Goal: Task Accomplishment & Management: Complete application form

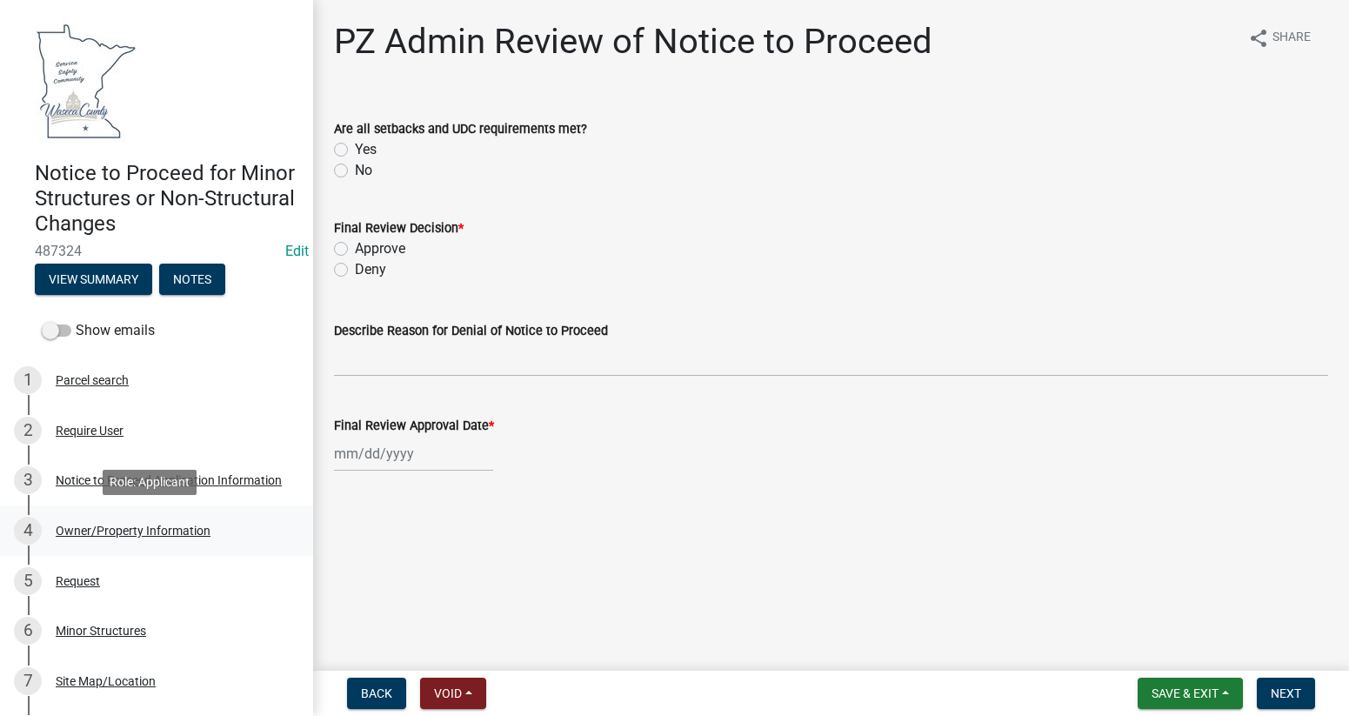
click at [88, 526] on div "Owner/Property Information" at bounding box center [133, 530] width 155 height 12
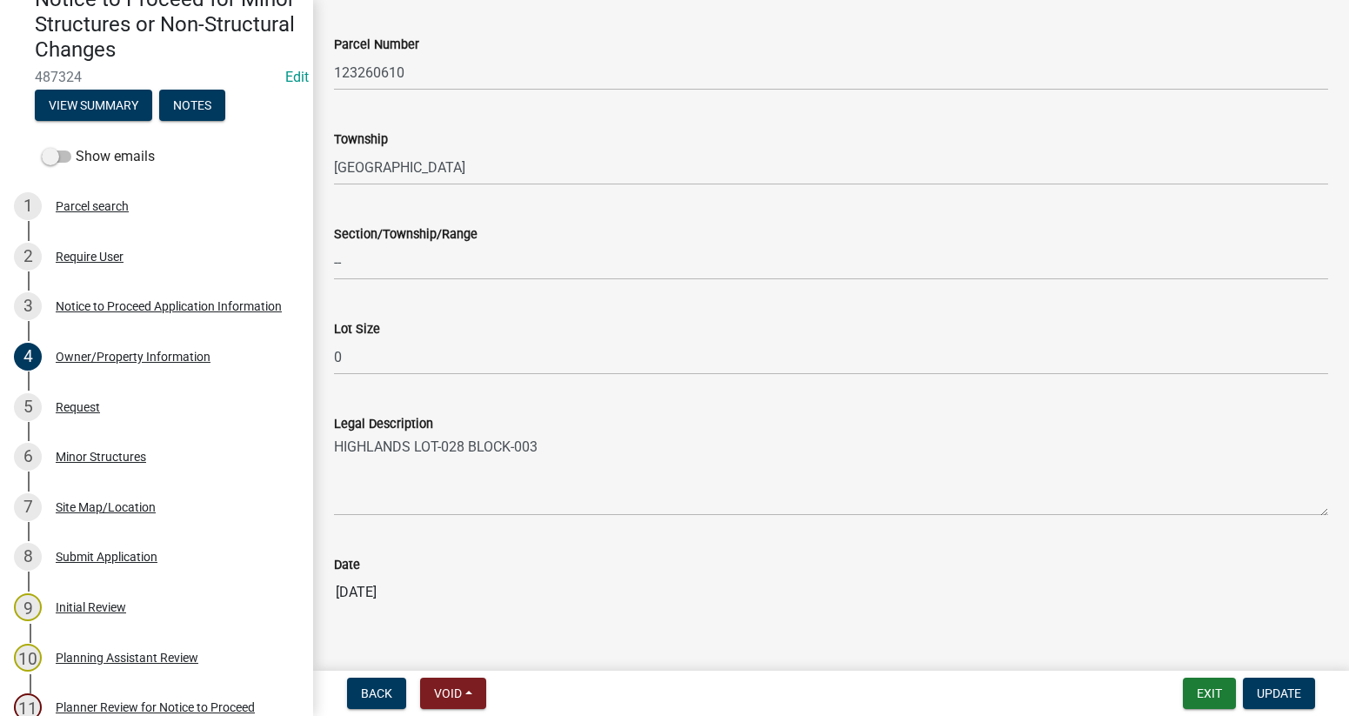
scroll to position [1238, 0]
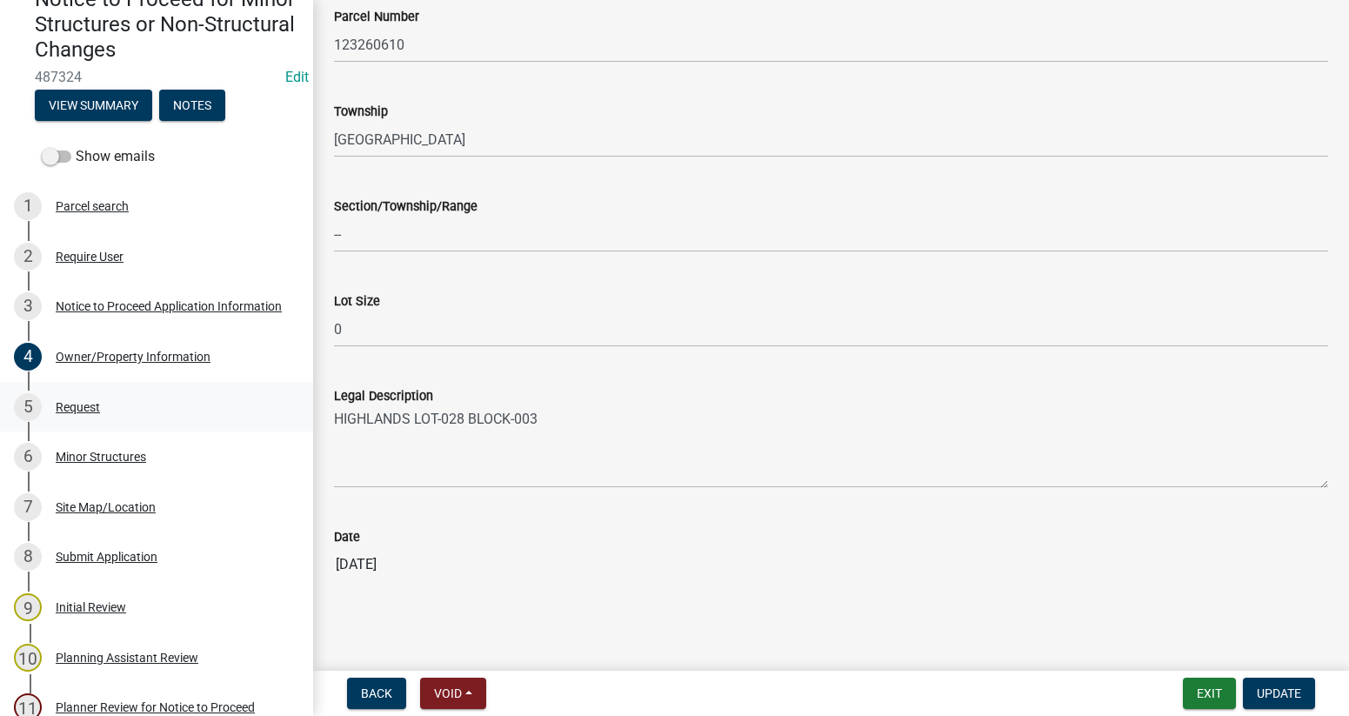
click at [70, 405] on div "Request" at bounding box center [78, 407] width 44 height 12
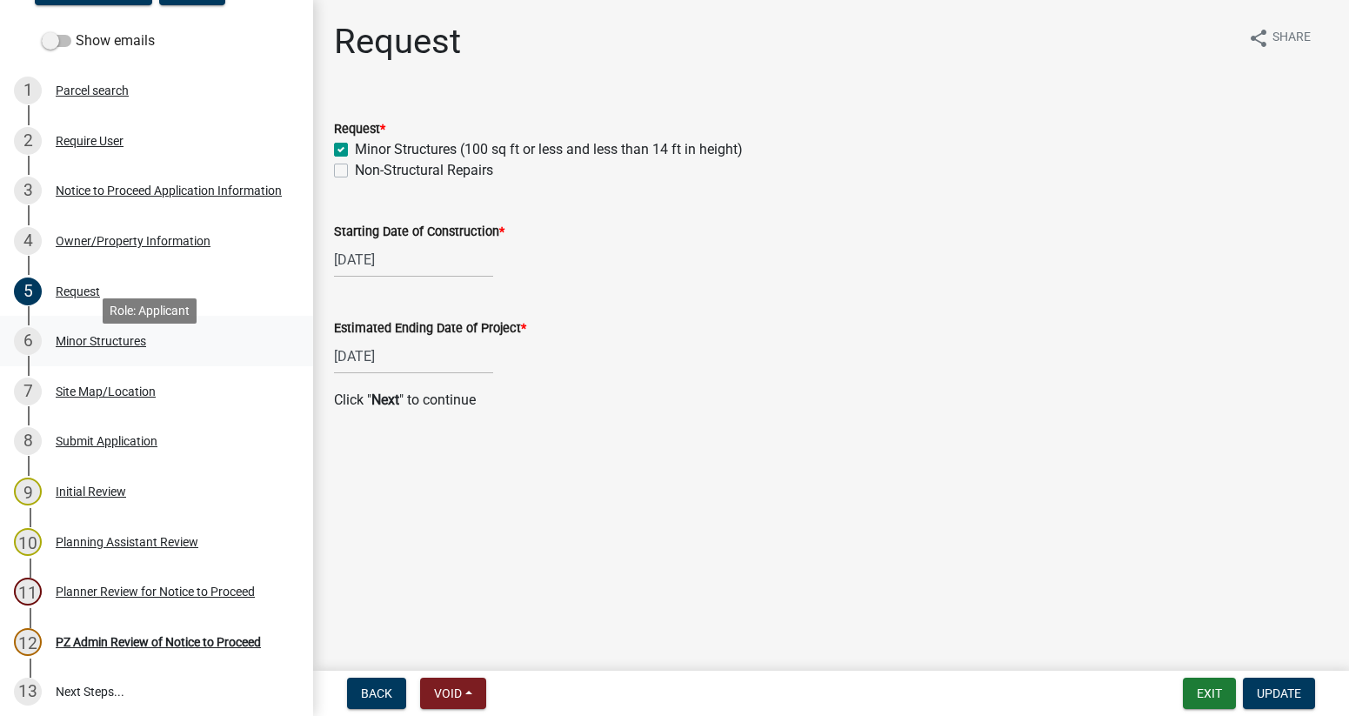
scroll to position [297, 0]
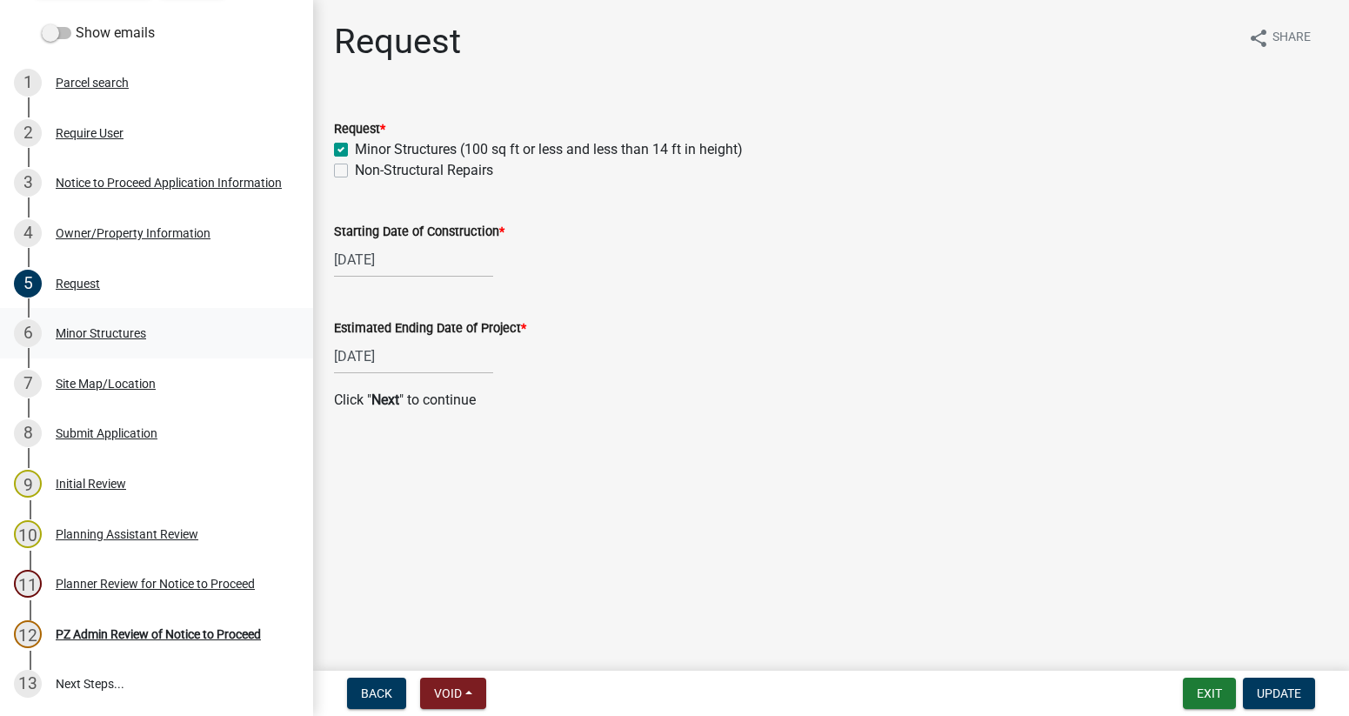
click at [104, 329] on div "Minor Structures" at bounding box center [101, 333] width 90 height 12
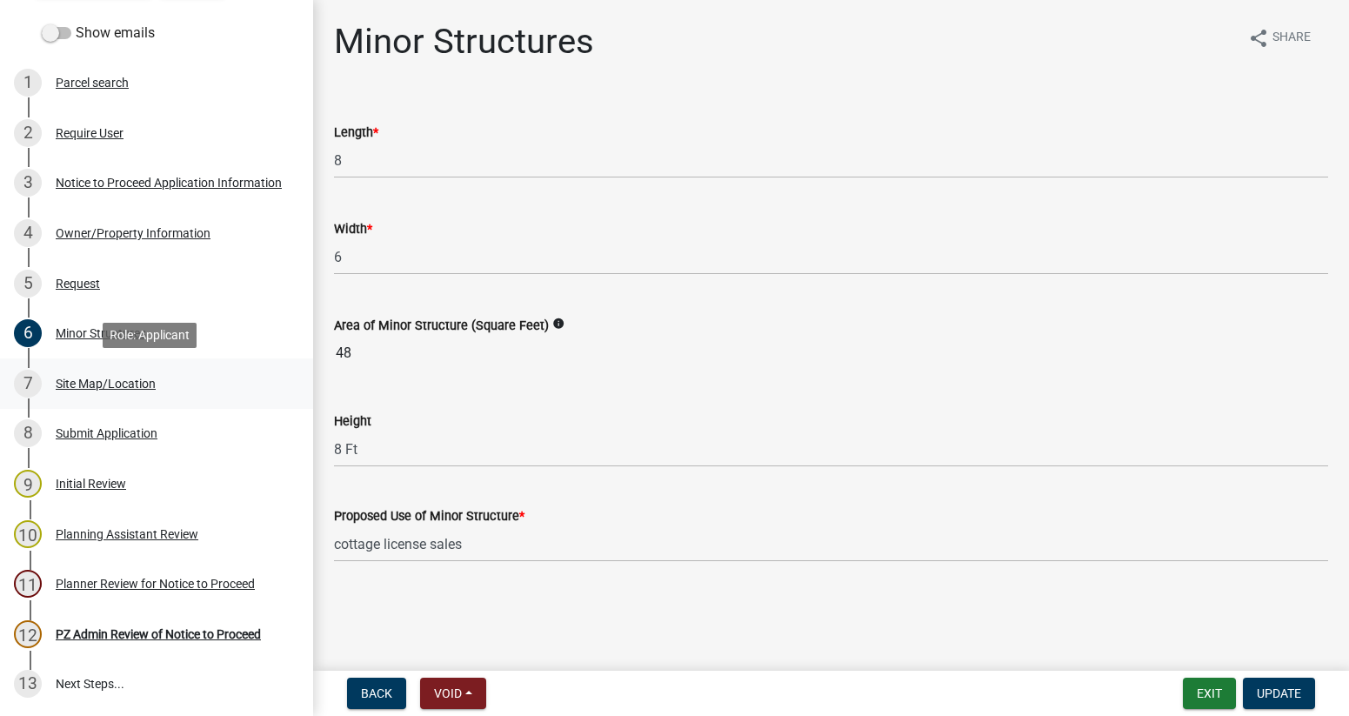
click at [84, 383] on div "Site Map/Location" at bounding box center [106, 383] width 100 height 12
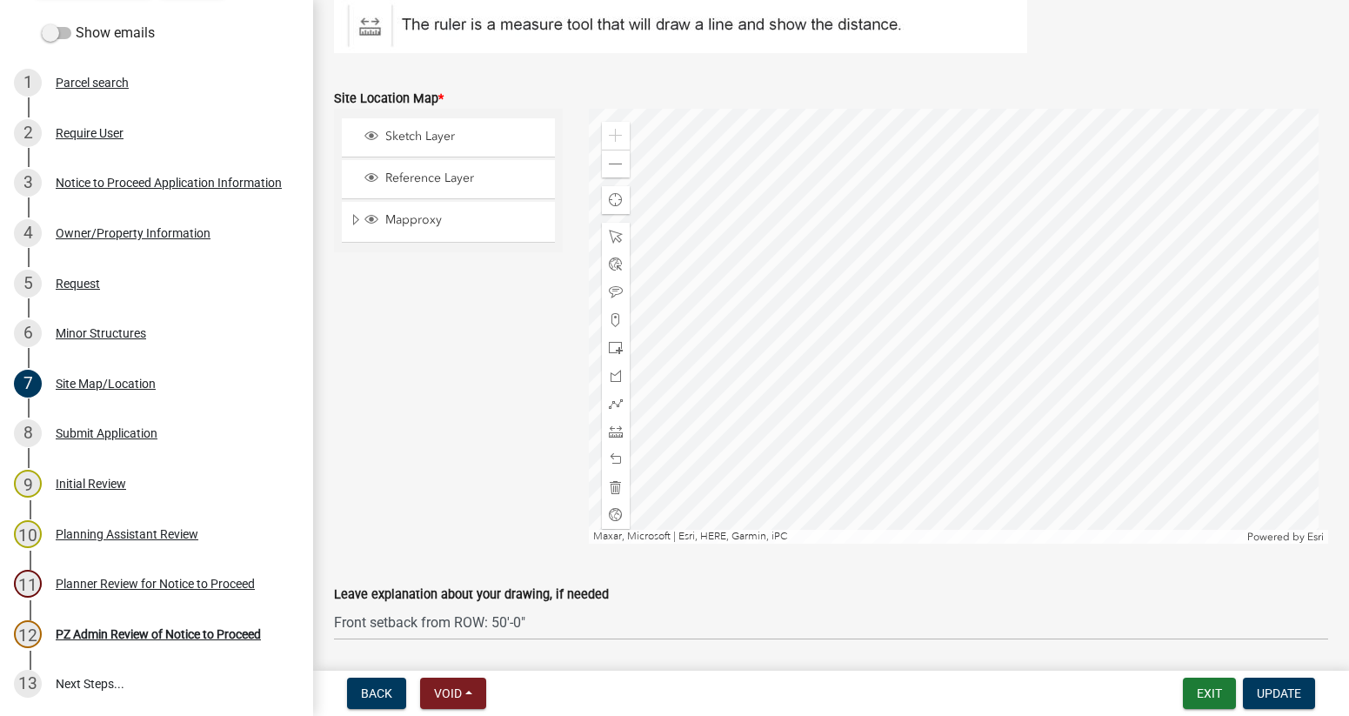
scroll to position [379, 0]
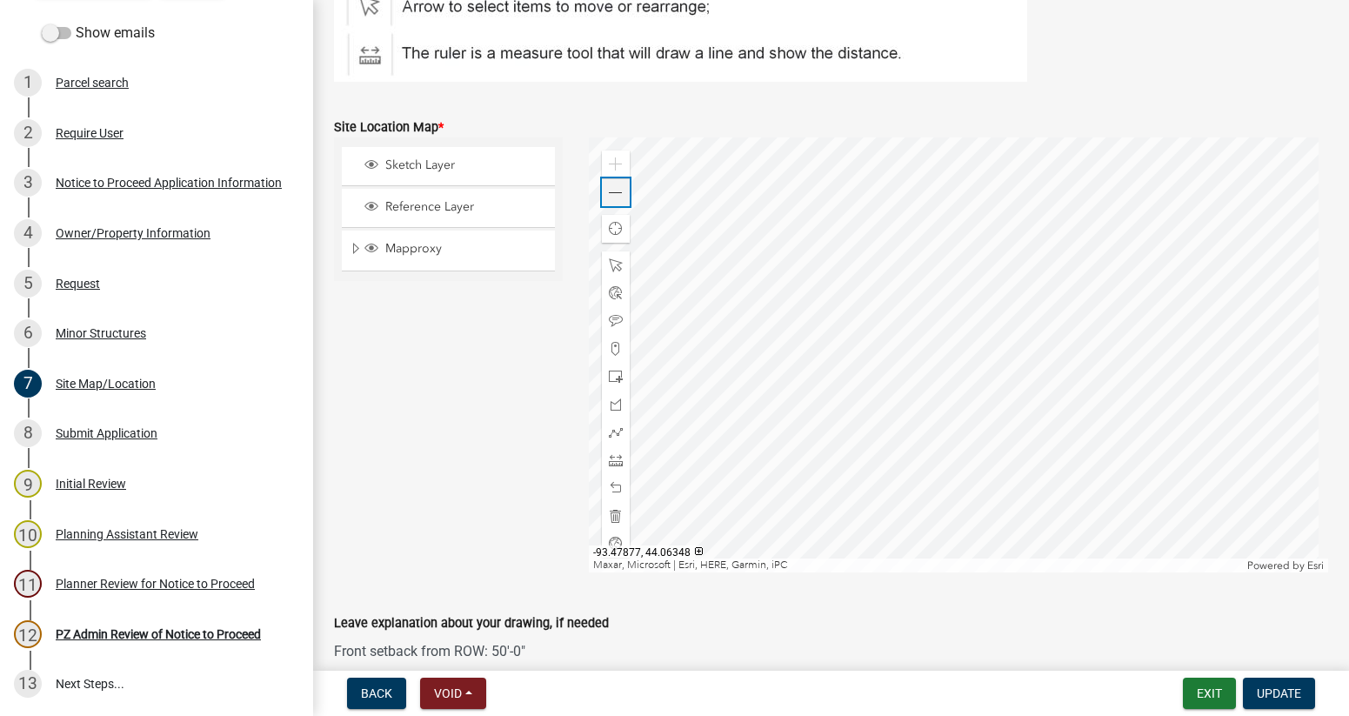
click at [611, 188] on span at bounding box center [616, 193] width 14 height 14
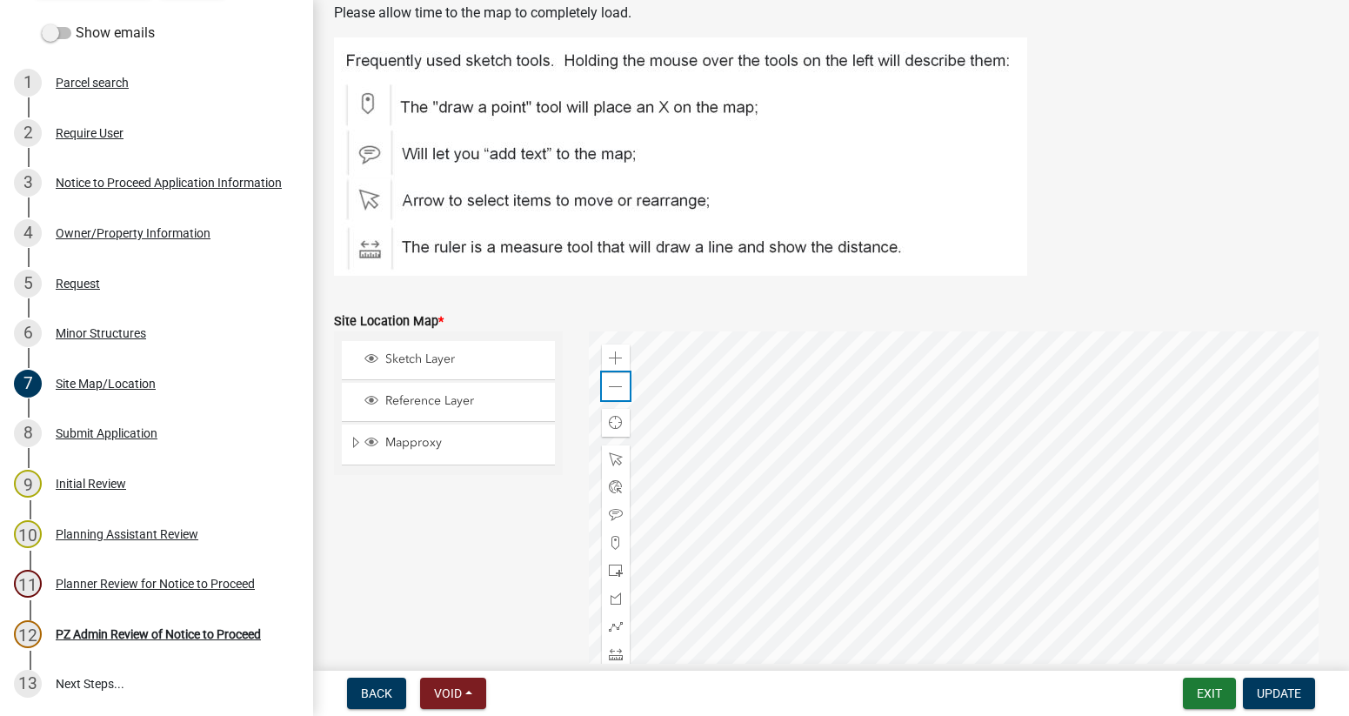
scroll to position [0, 0]
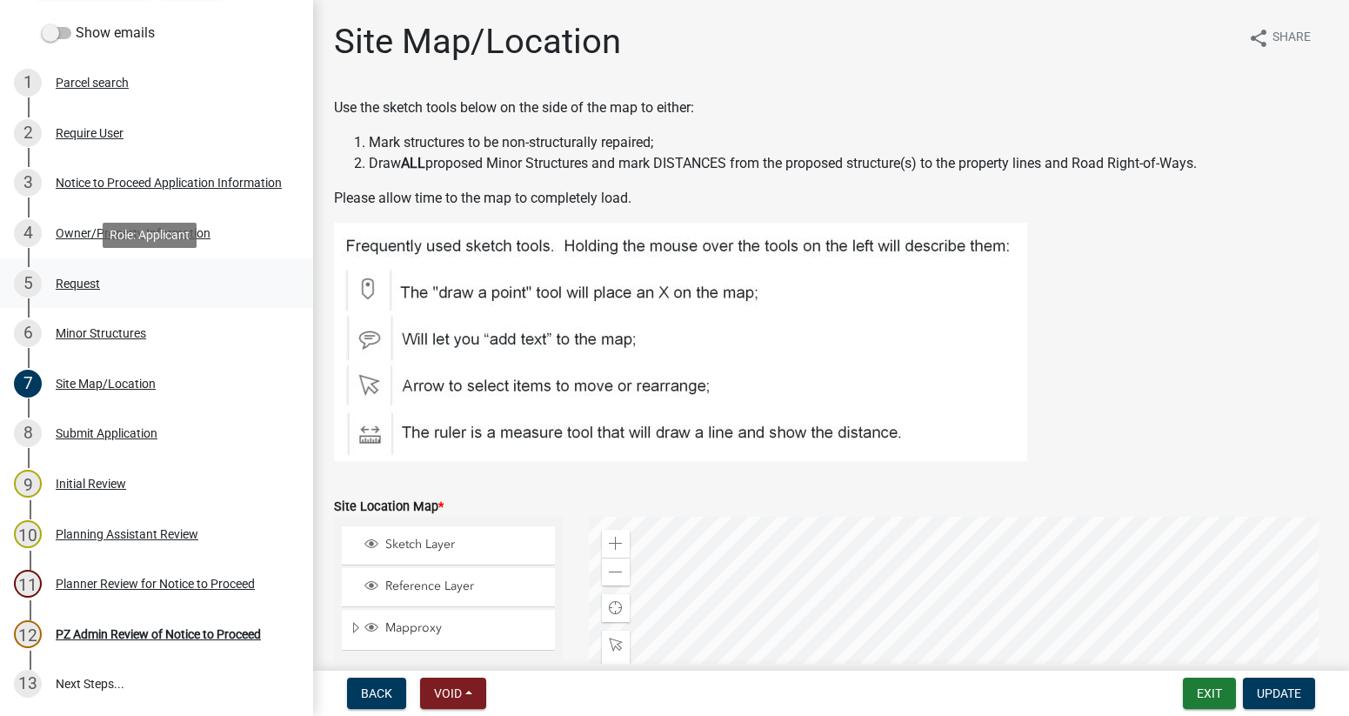
click at [74, 282] on div "Request" at bounding box center [78, 283] width 44 height 12
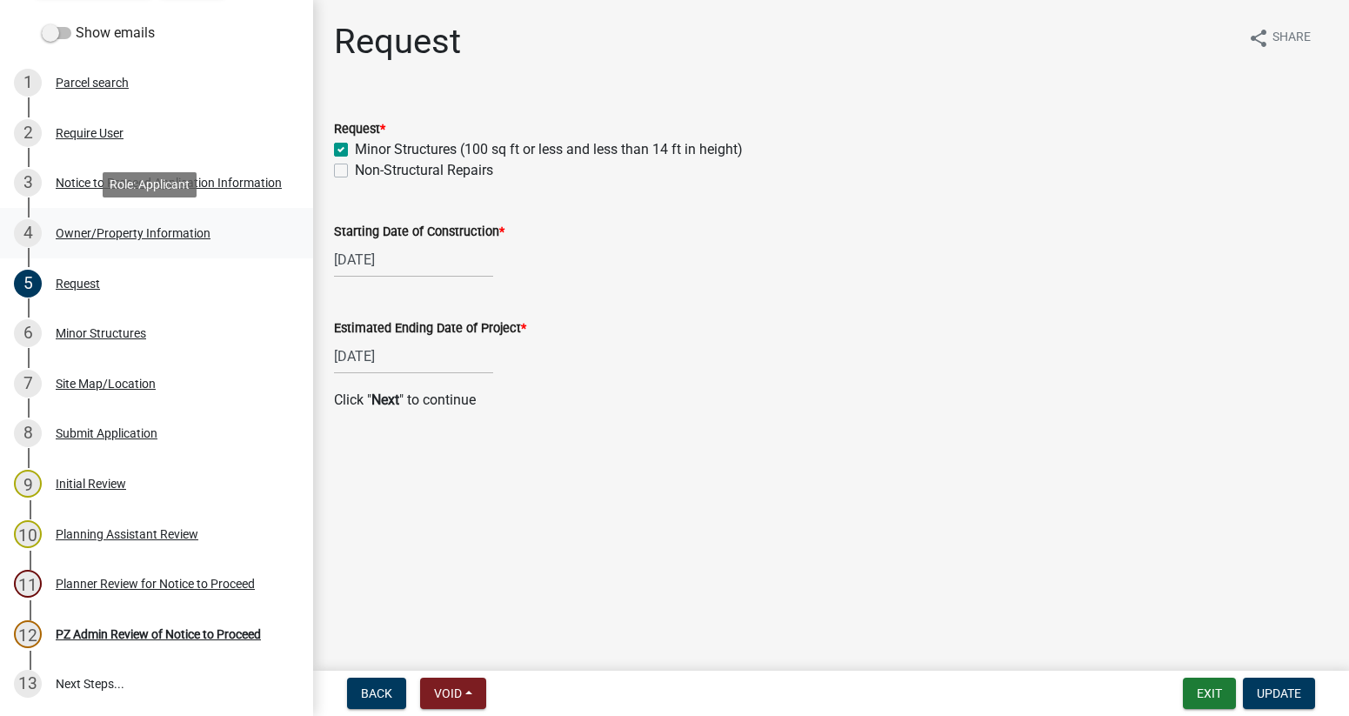
click at [68, 236] on div "Owner/Property Information" at bounding box center [133, 233] width 155 height 12
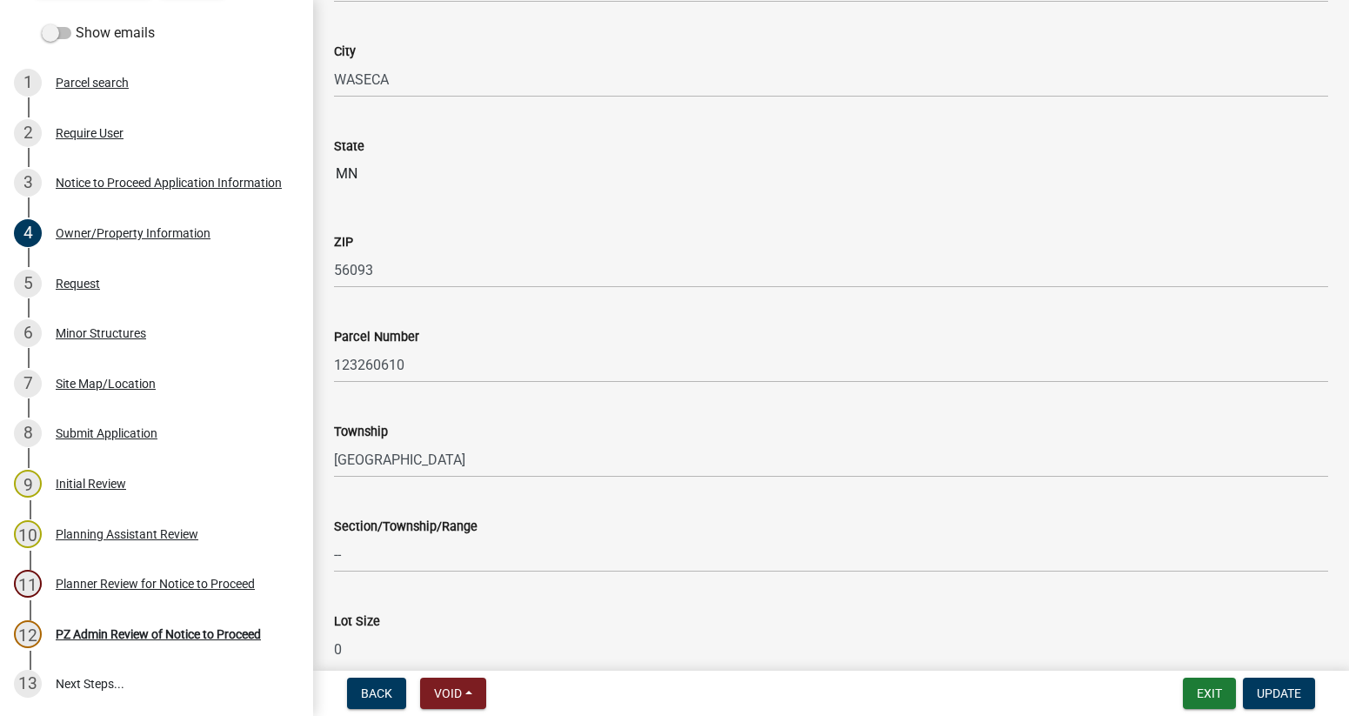
scroll to position [957, 0]
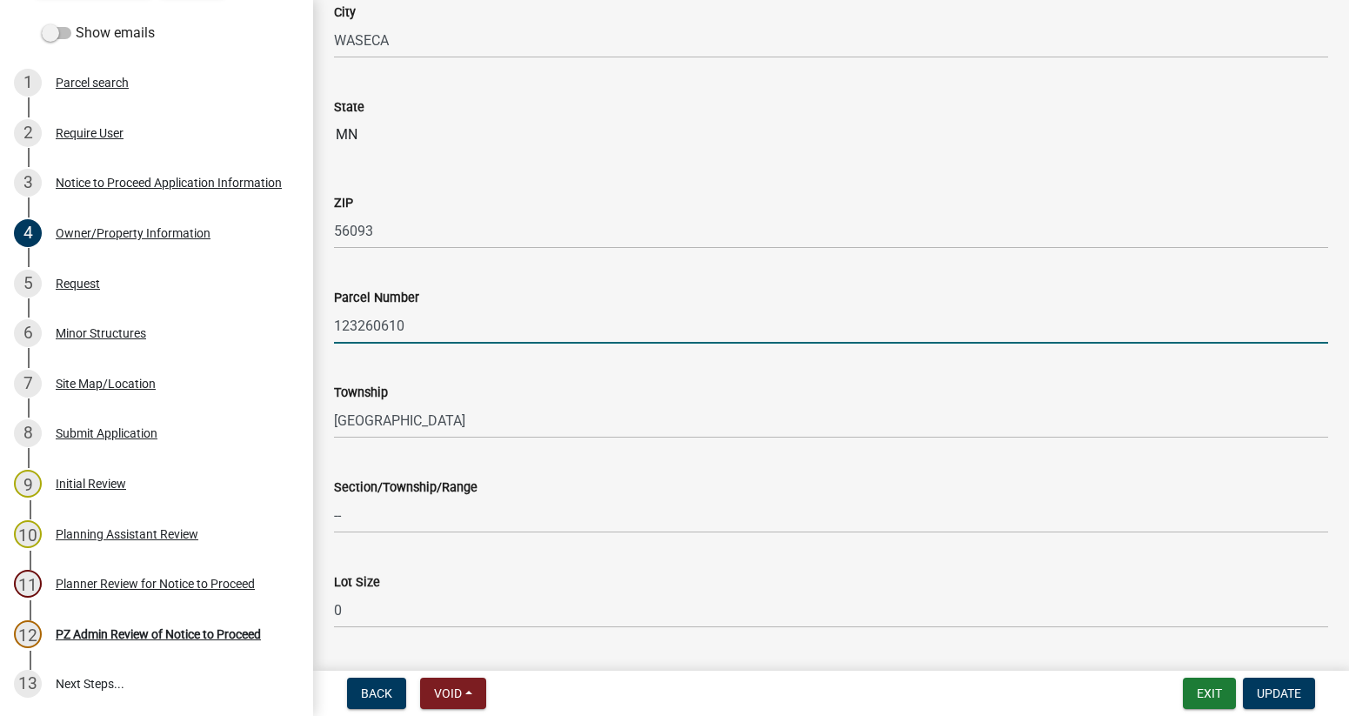
click at [373, 328] on input "123260610" at bounding box center [831, 326] width 994 height 36
click at [77, 478] on div "Initial Review" at bounding box center [91, 484] width 70 height 12
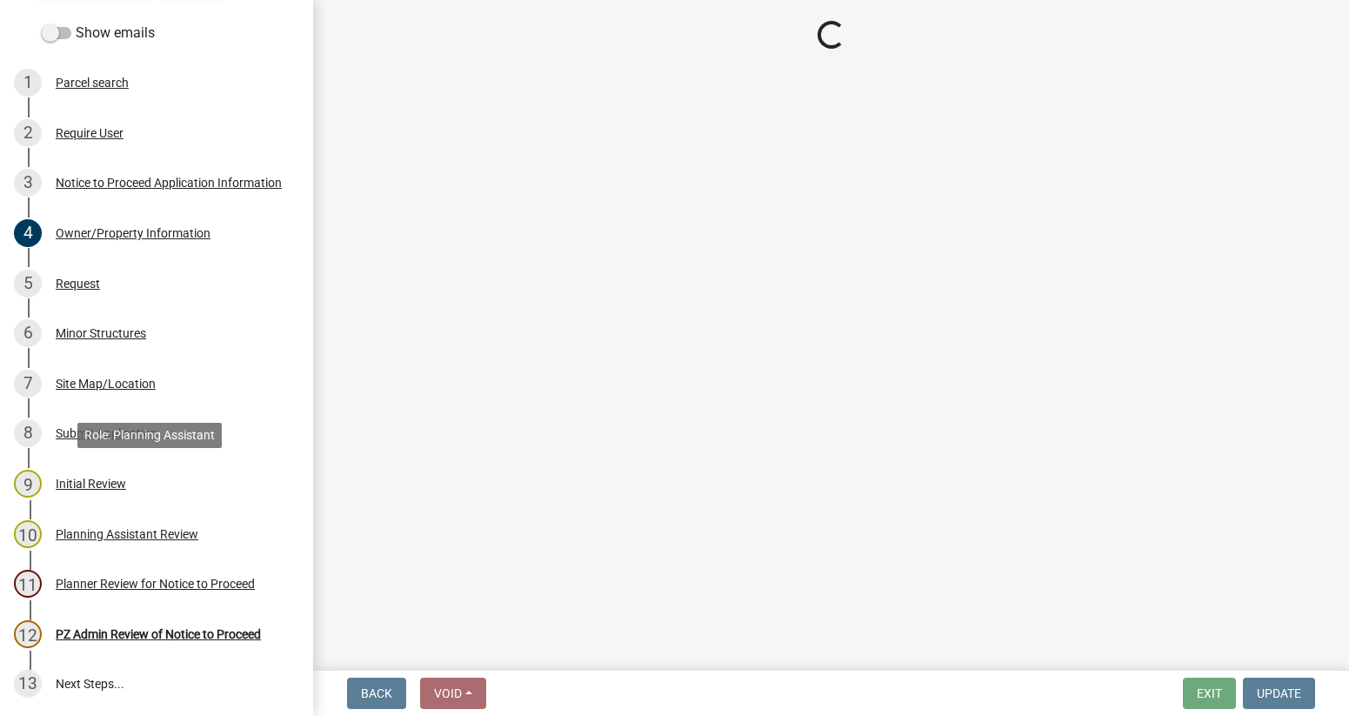
scroll to position [0, 0]
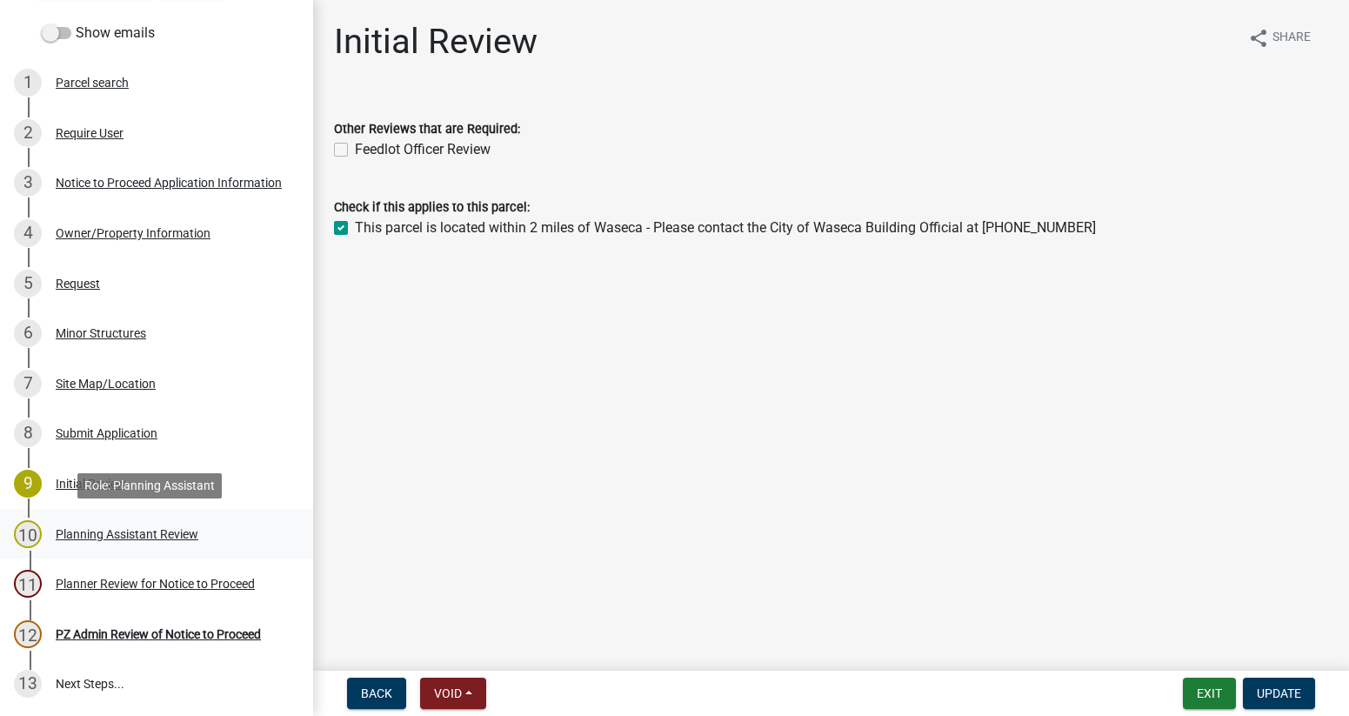
click at [109, 530] on div "Planning Assistant Review" at bounding box center [127, 534] width 143 height 12
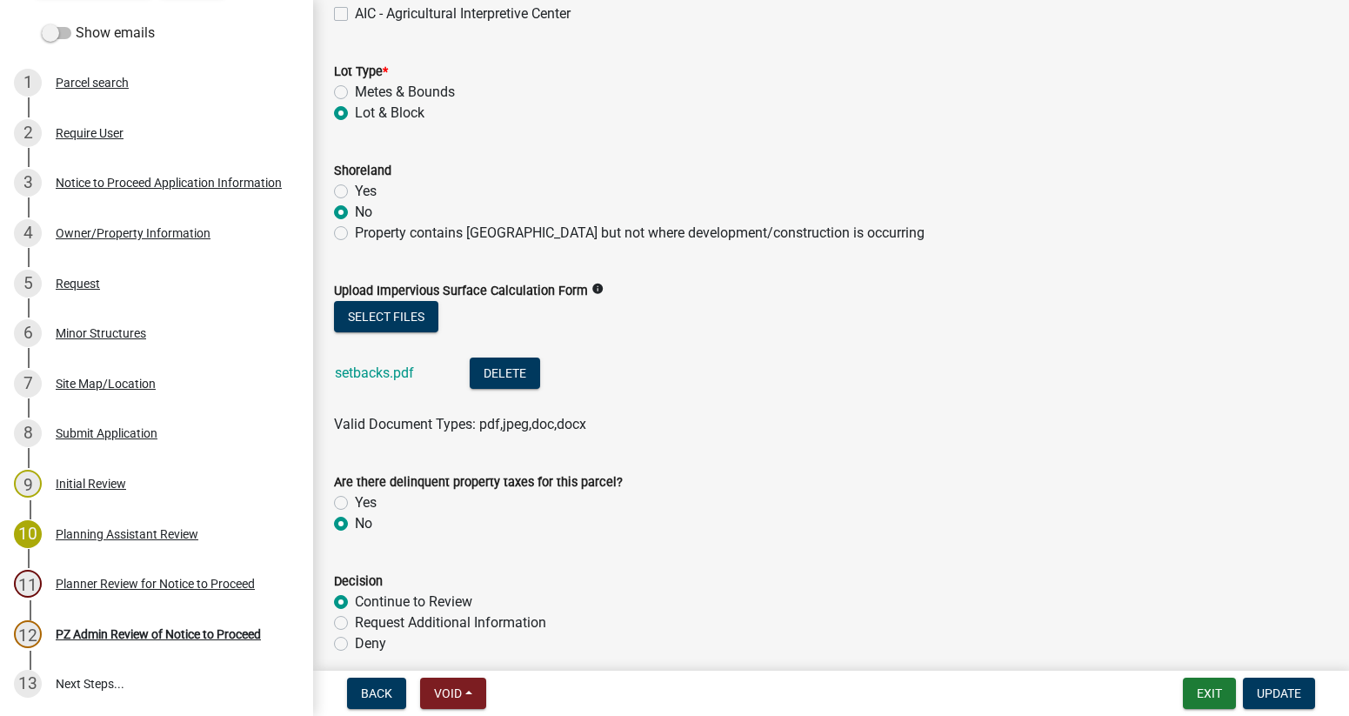
scroll to position [348, 0]
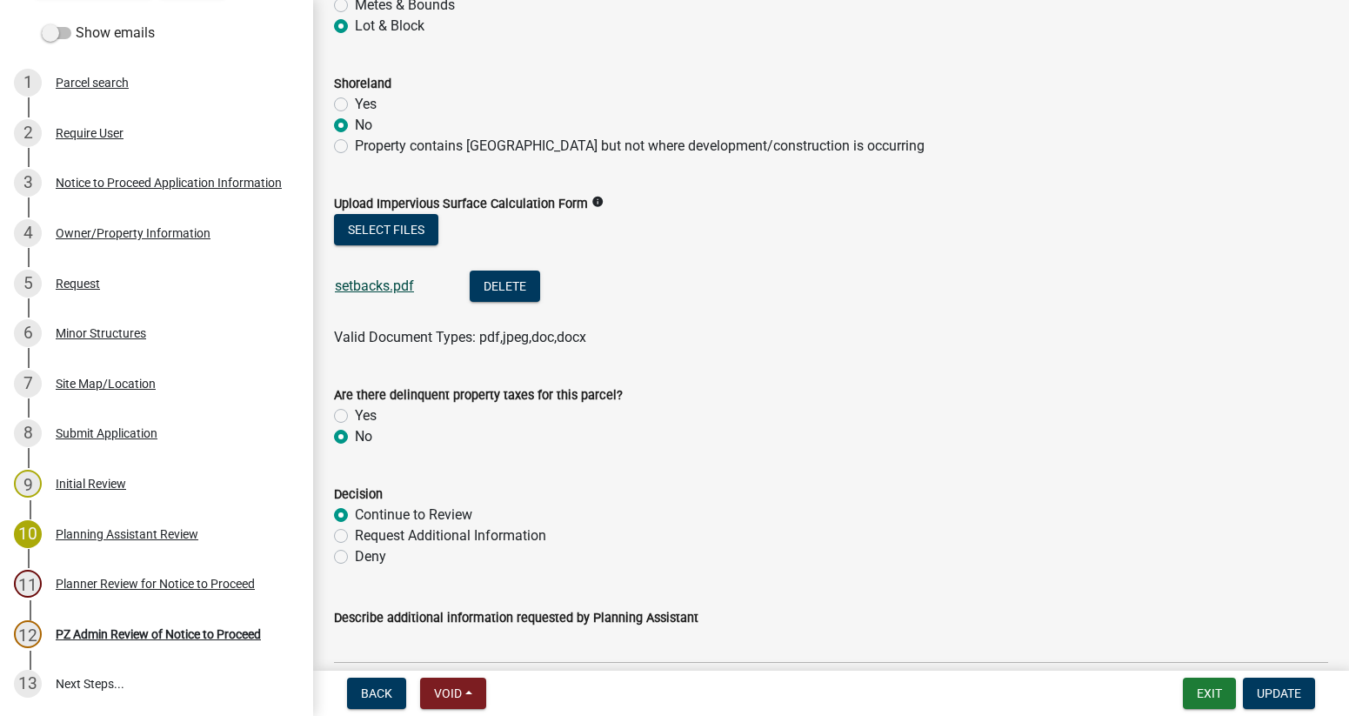
click at [357, 286] on link "setbacks.pdf" at bounding box center [374, 285] width 79 height 17
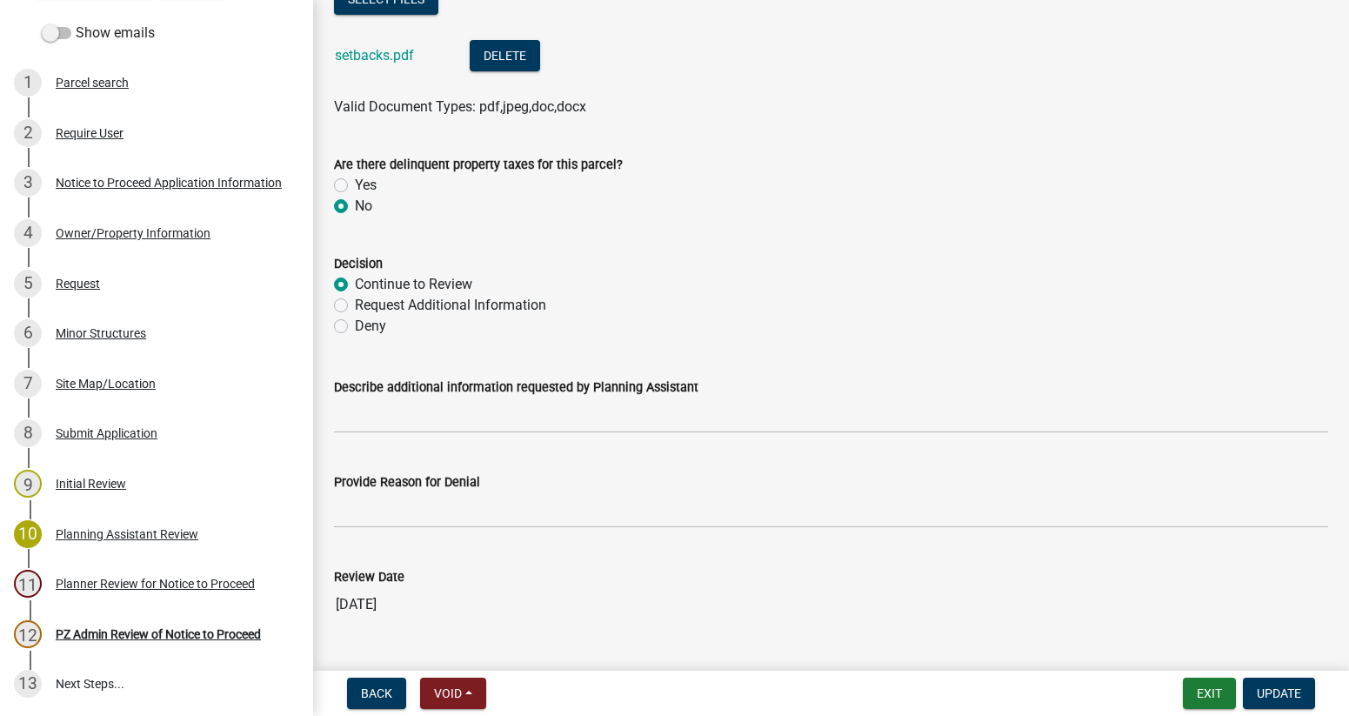
scroll to position [618, 0]
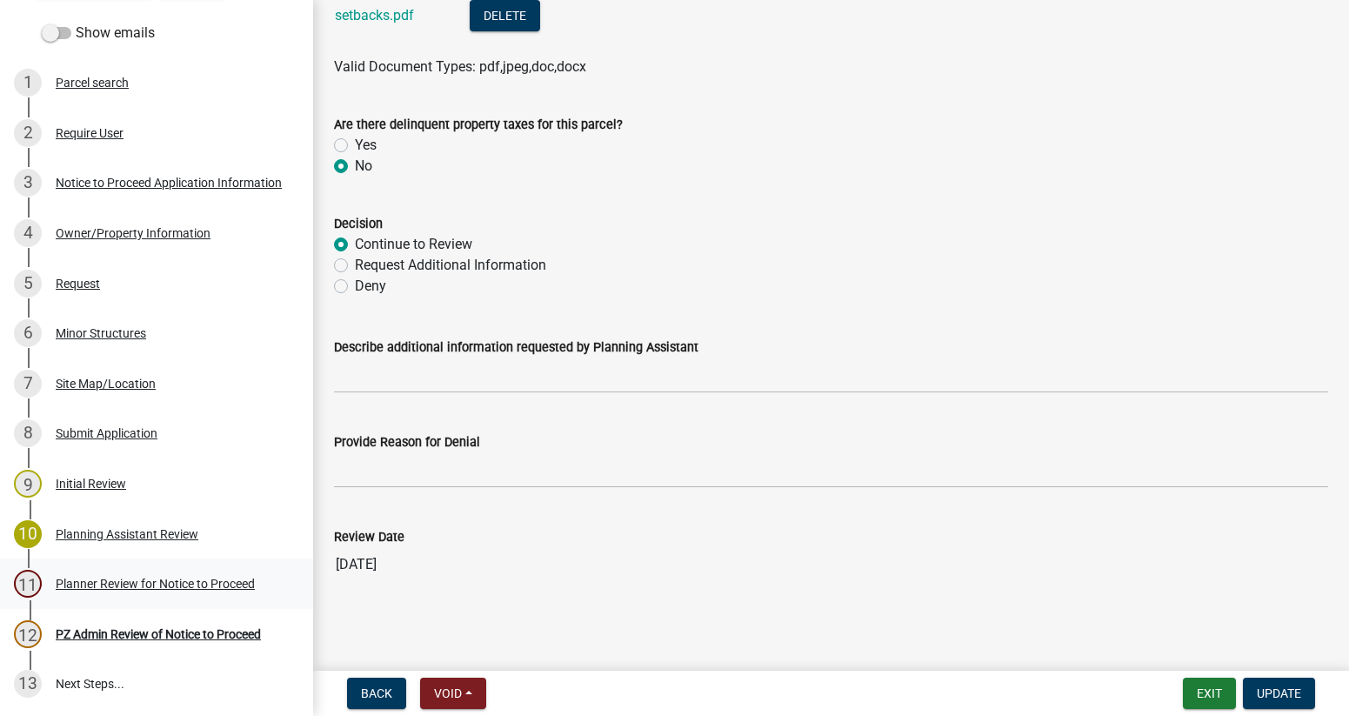
click at [104, 583] on div "Planner Review for Notice to Proceed" at bounding box center [155, 584] width 199 height 12
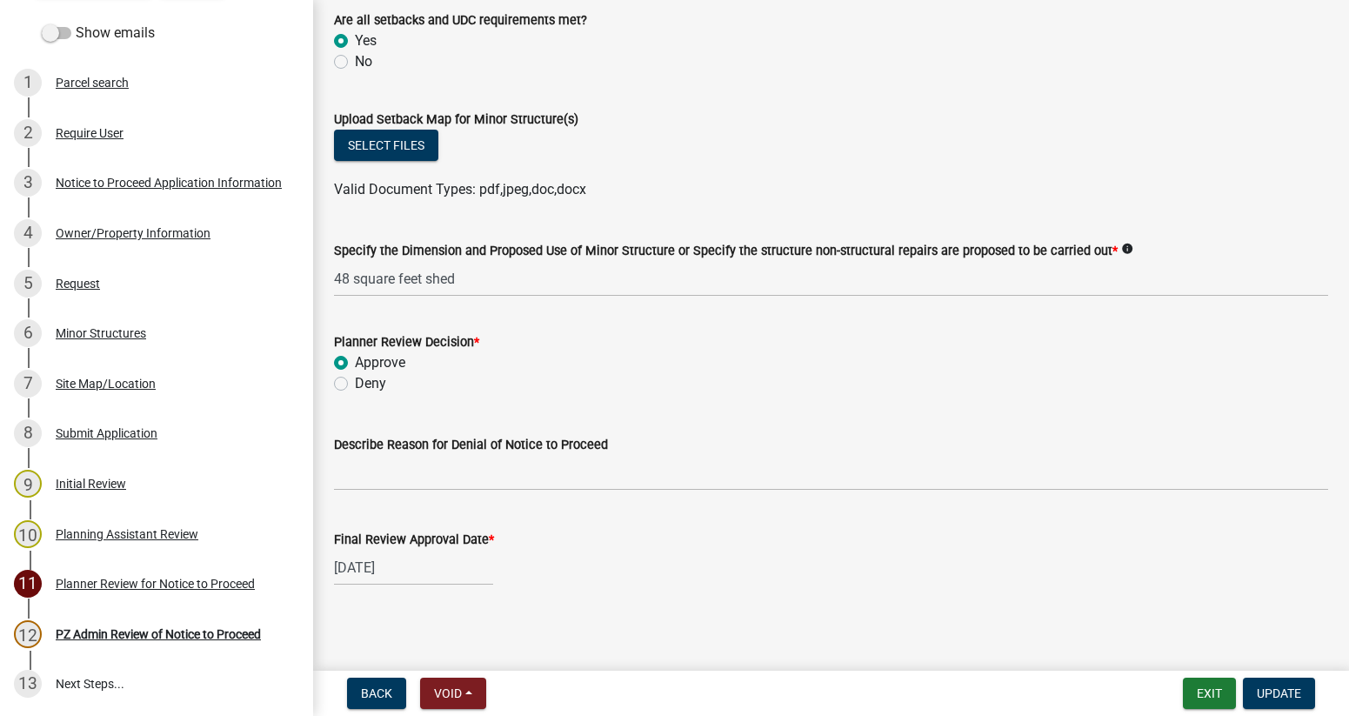
scroll to position [114, 0]
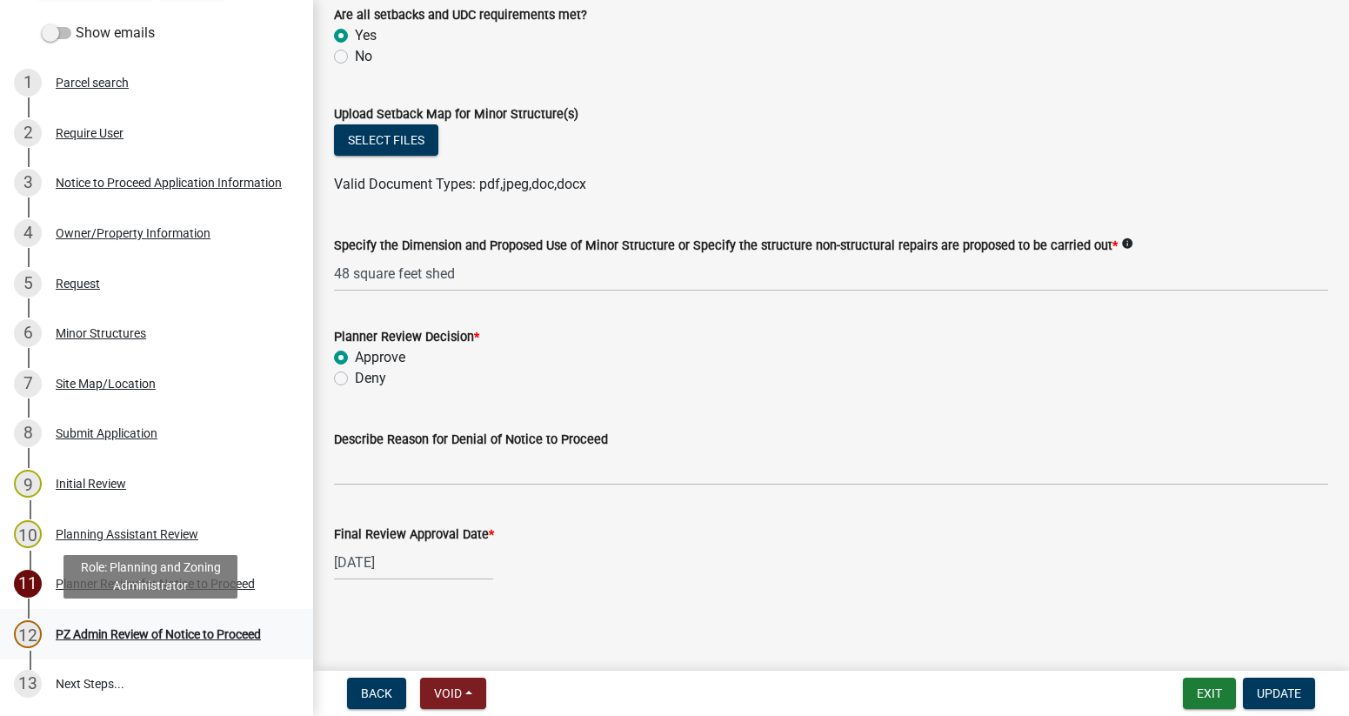
click at [120, 634] on div "PZ Admin Review of Notice to Proceed" at bounding box center [158, 634] width 205 height 12
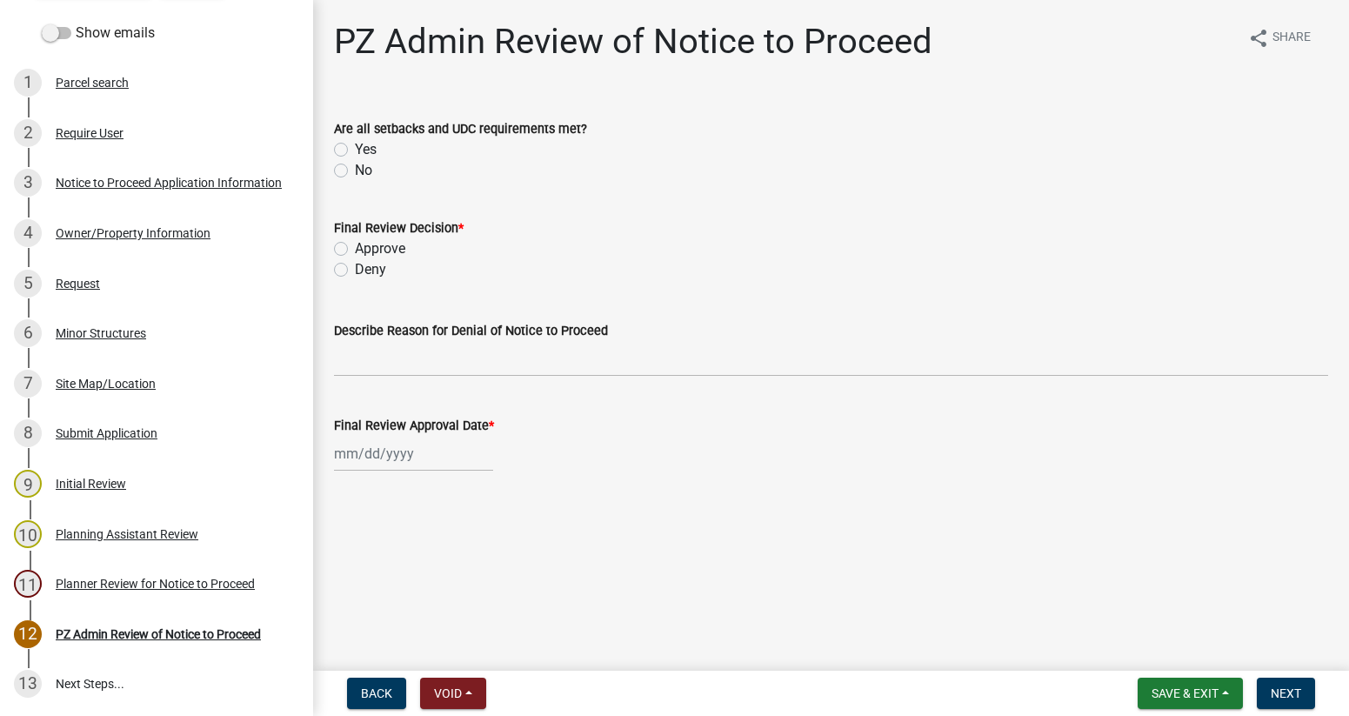
click at [355, 145] on label "Yes" at bounding box center [366, 149] width 22 height 21
click at [355, 145] on input "Yes" at bounding box center [360, 144] width 11 height 11
radio input "true"
click at [355, 244] on label "Approve" at bounding box center [380, 248] width 50 height 21
click at [355, 244] on input "Approve" at bounding box center [360, 243] width 11 height 11
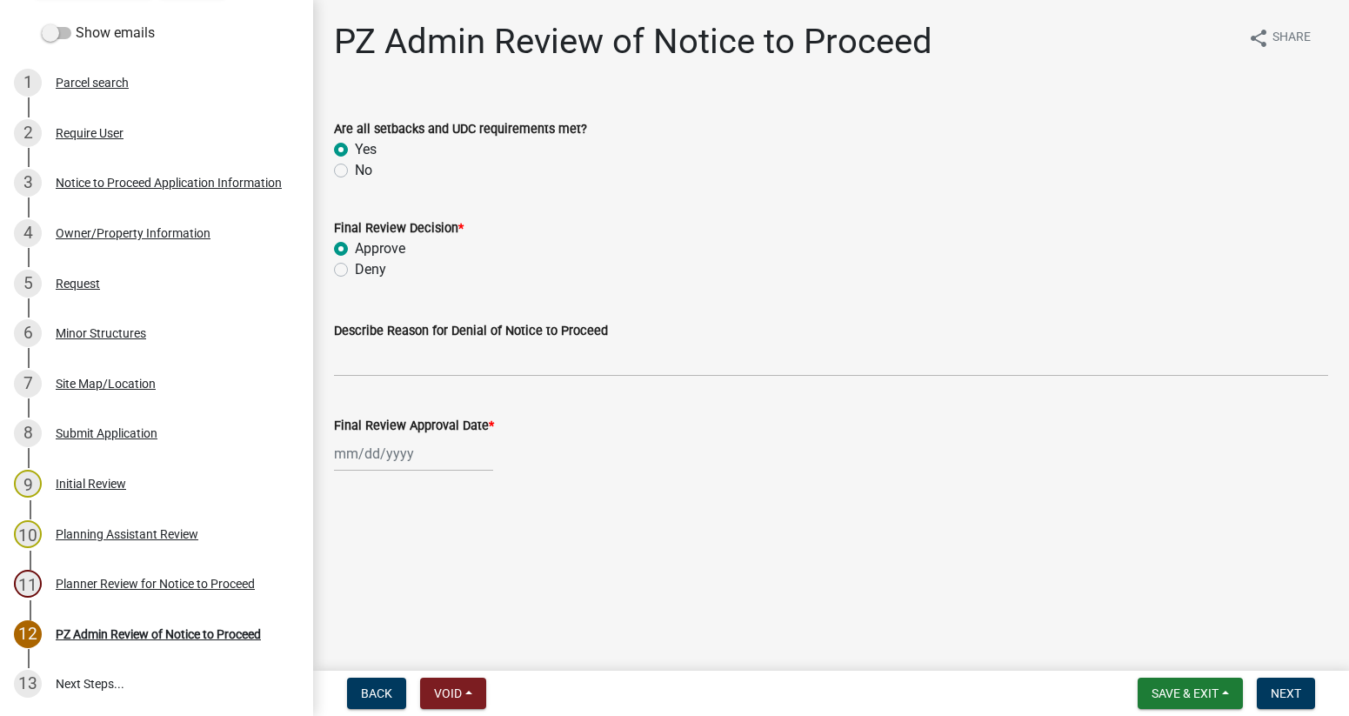
radio input "true"
select select "10"
select select "2025"
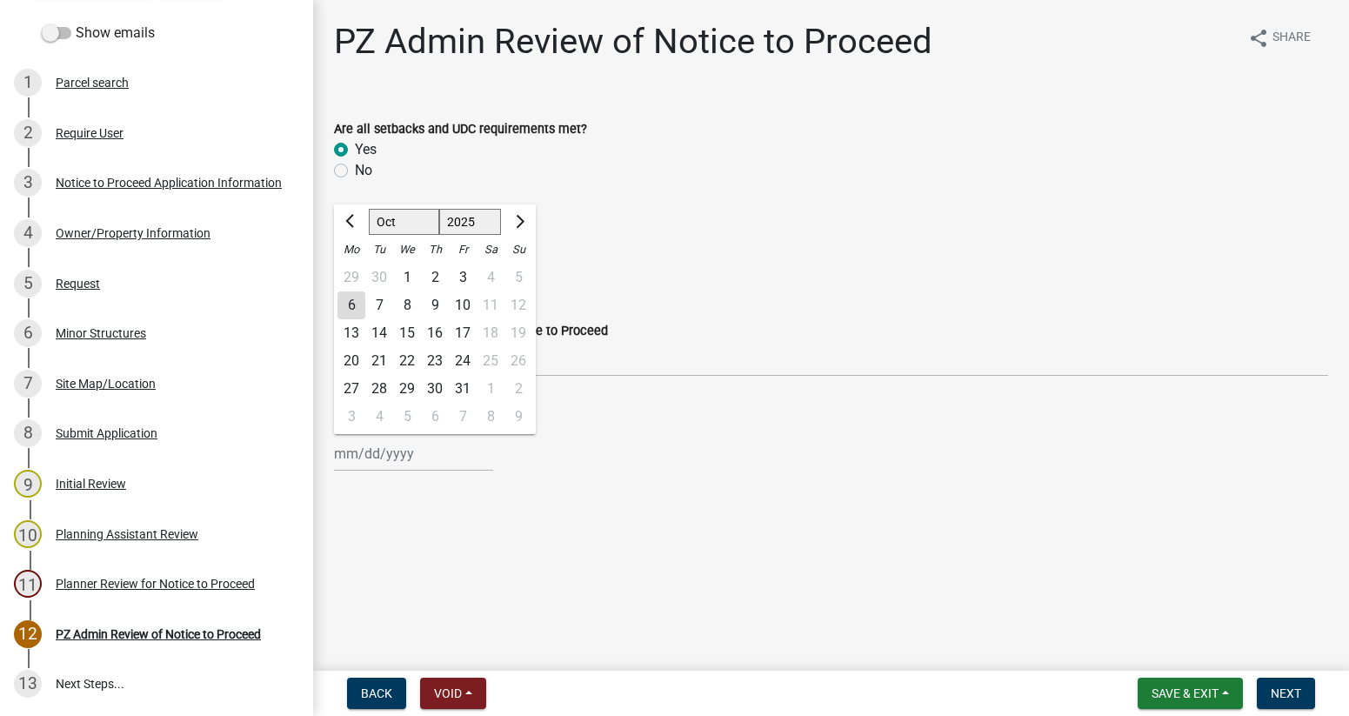
click at [357, 453] on div "[PERSON_NAME] Feb Mar Apr [PERSON_NAME][DATE] Oct Nov [DATE] 1526 1527 1528 152…" at bounding box center [413, 454] width 159 height 36
click at [350, 310] on div "6" at bounding box center [351, 305] width 28 height 28
type input "[DATE]"
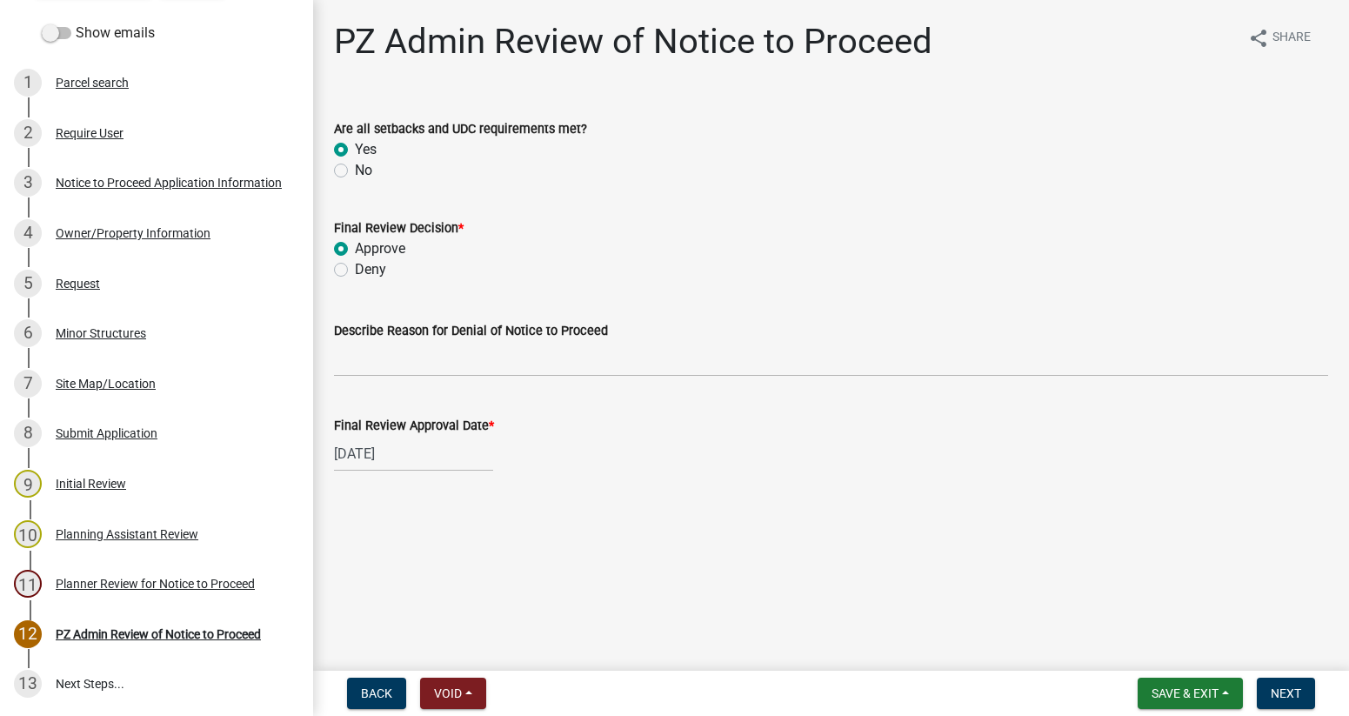
click at [660, 501] on div "PZ Admin Review of Notice to Proceed share Share Are all setbacks and UDC requi…" at bounding box center [831, 262] width 1020 height 482
click at [1287, 691] on span "Next" at bounding box center [1286, 693] width 30 height 14
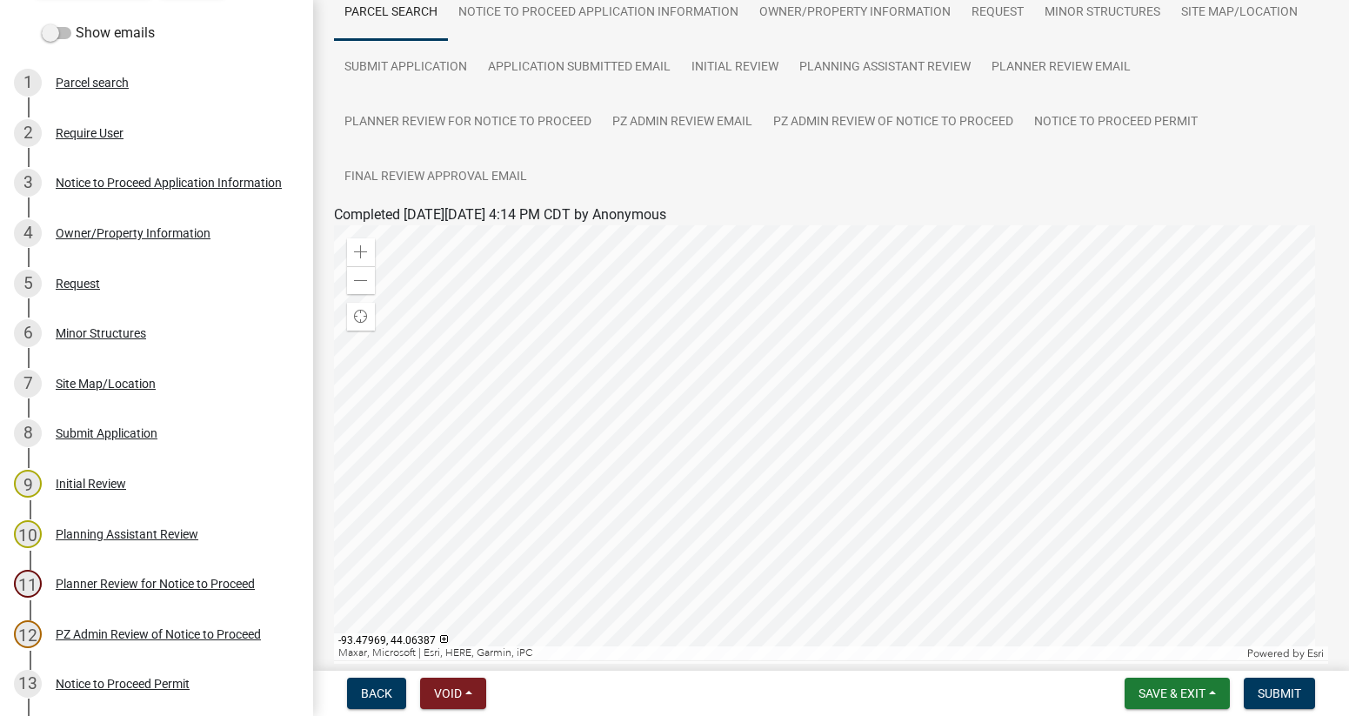
scroll to position [174, 0]
